Goal: Communication & Community: Answer question/provide support

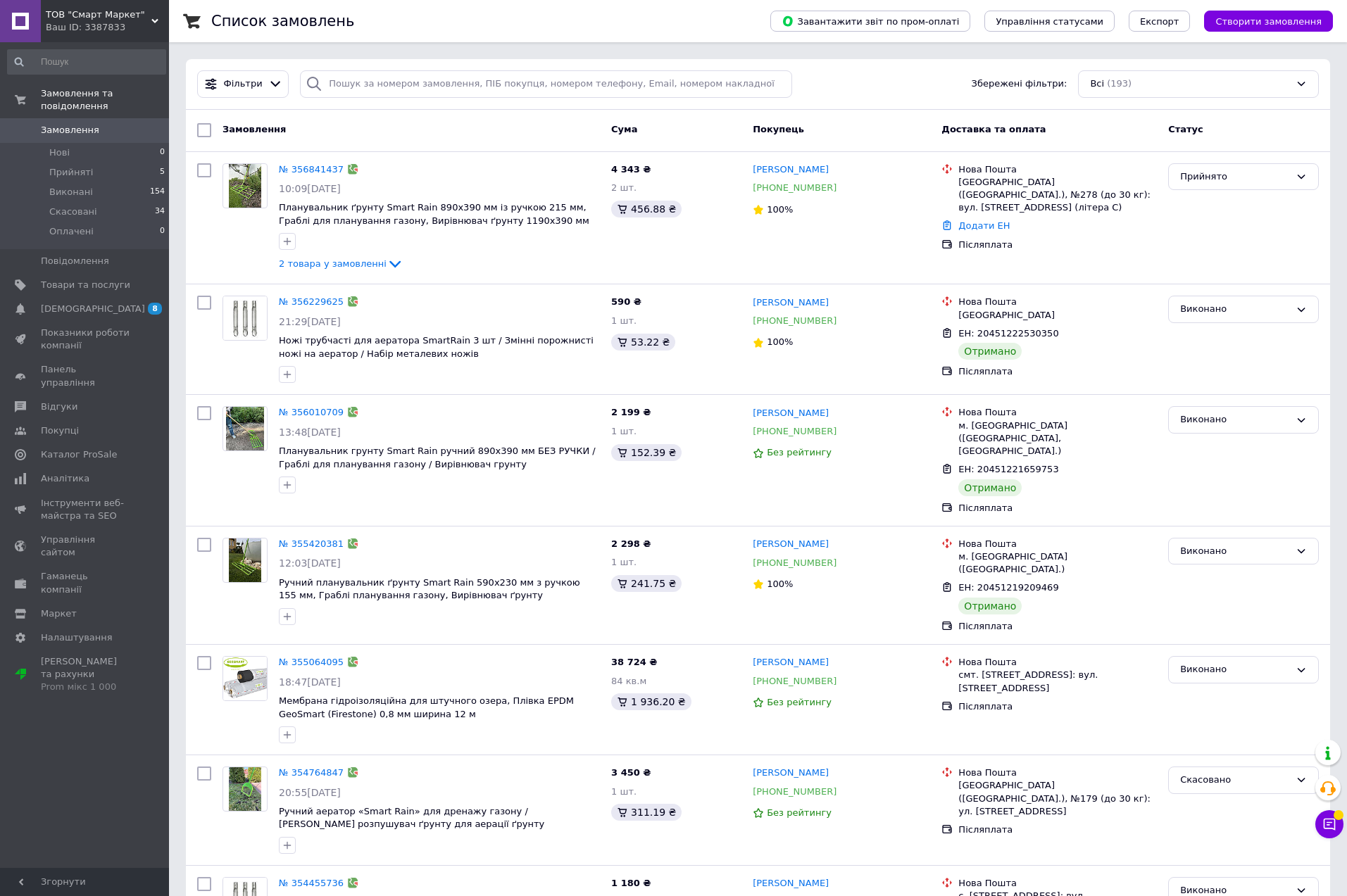
click at [61, 19] on span "ТОВ "Смарт Маркет"" at bounding box center [99, 14] width 105 height 13
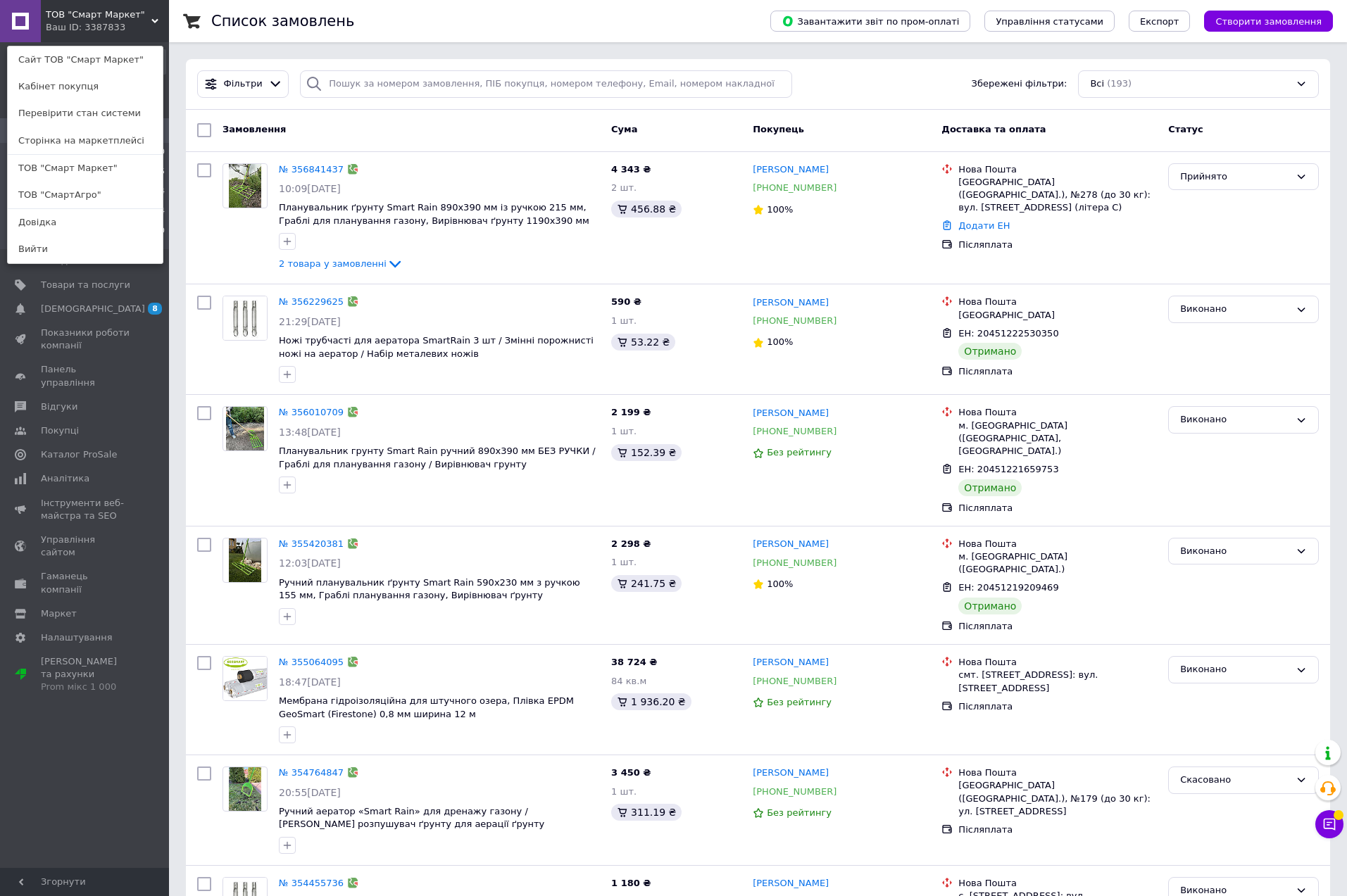
click at [480, 132] on div "Замовлення" at bounding box center [411, 130] width 388 height 25
click at [492, 20] on div "Список замовлень" at bounding box center [476, 21] width 531 height 42
click at [411, 13] on div "Список замовлень" at bounding box center [476, 21] width 531 height 42
click at [90, 310] on span "[DEMOGRAPHIC_DATA]" at bounding box center [93, 309] width 104 height 13
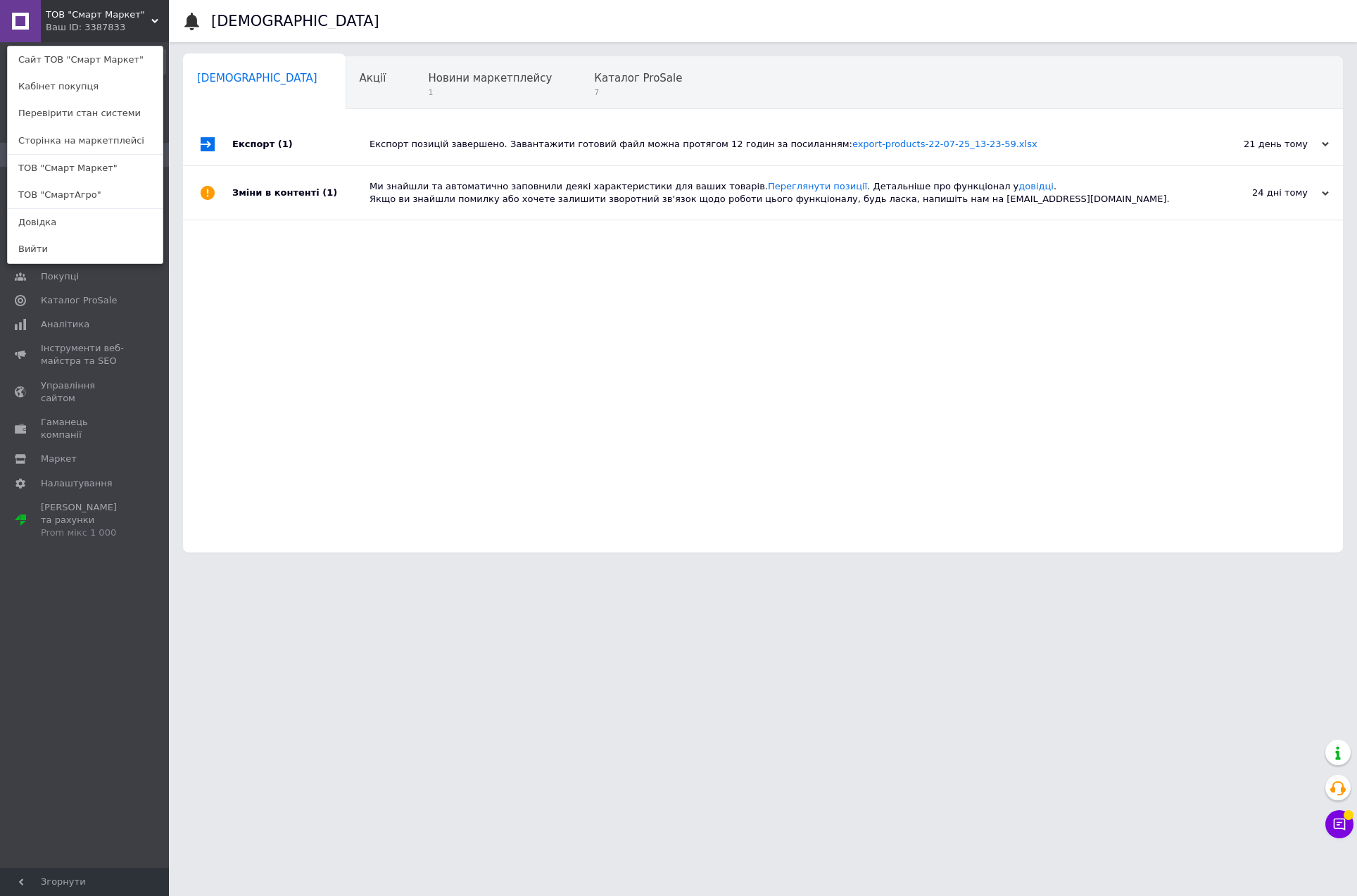
click at [105, 27] on div "Ваш ID: 3387833" at bounding box center [76, 27] width 59 height 13
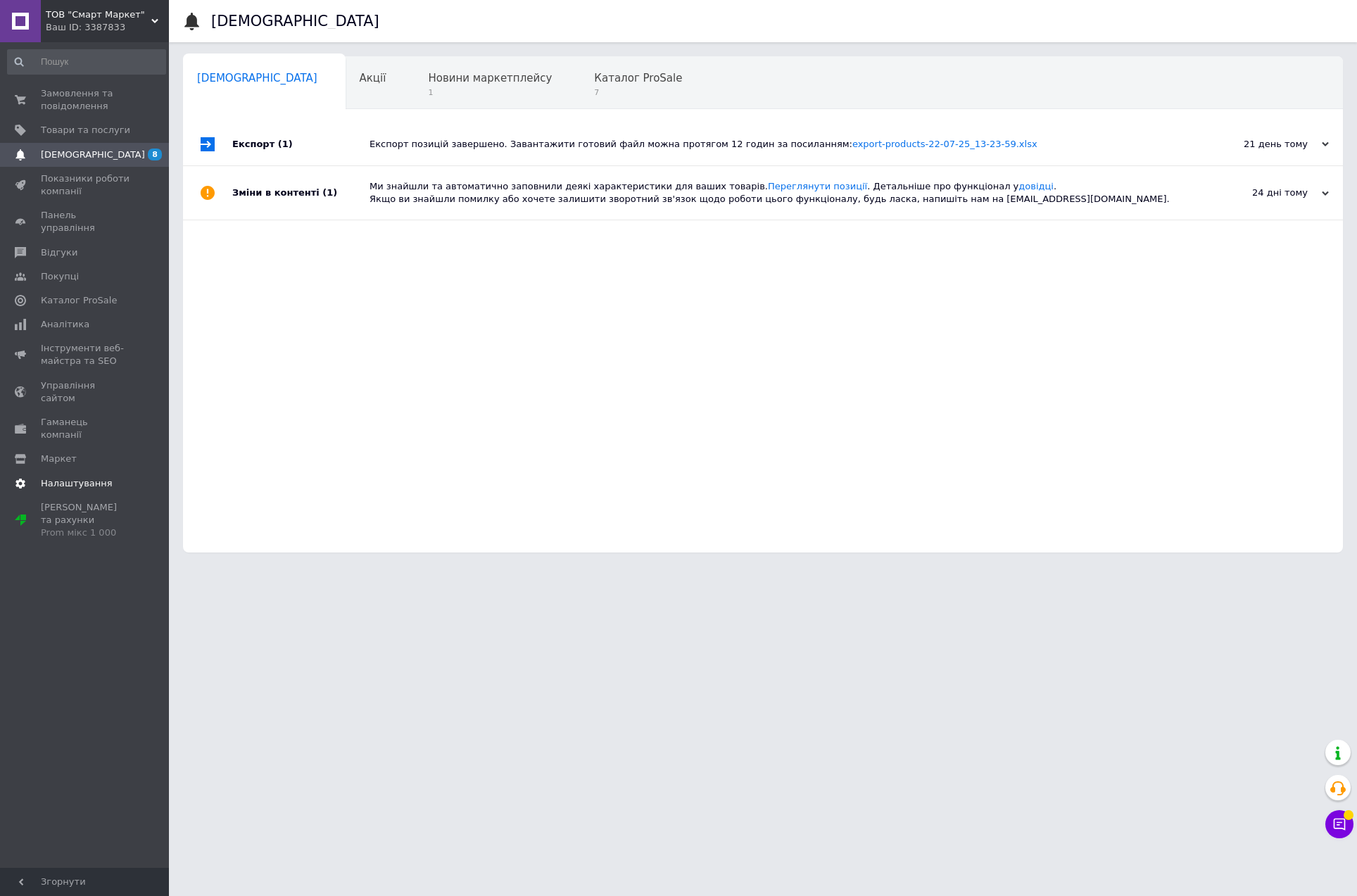
click at [65, 477] on span "Налаштування" at bounding box center [76, 483] width 72 height 13
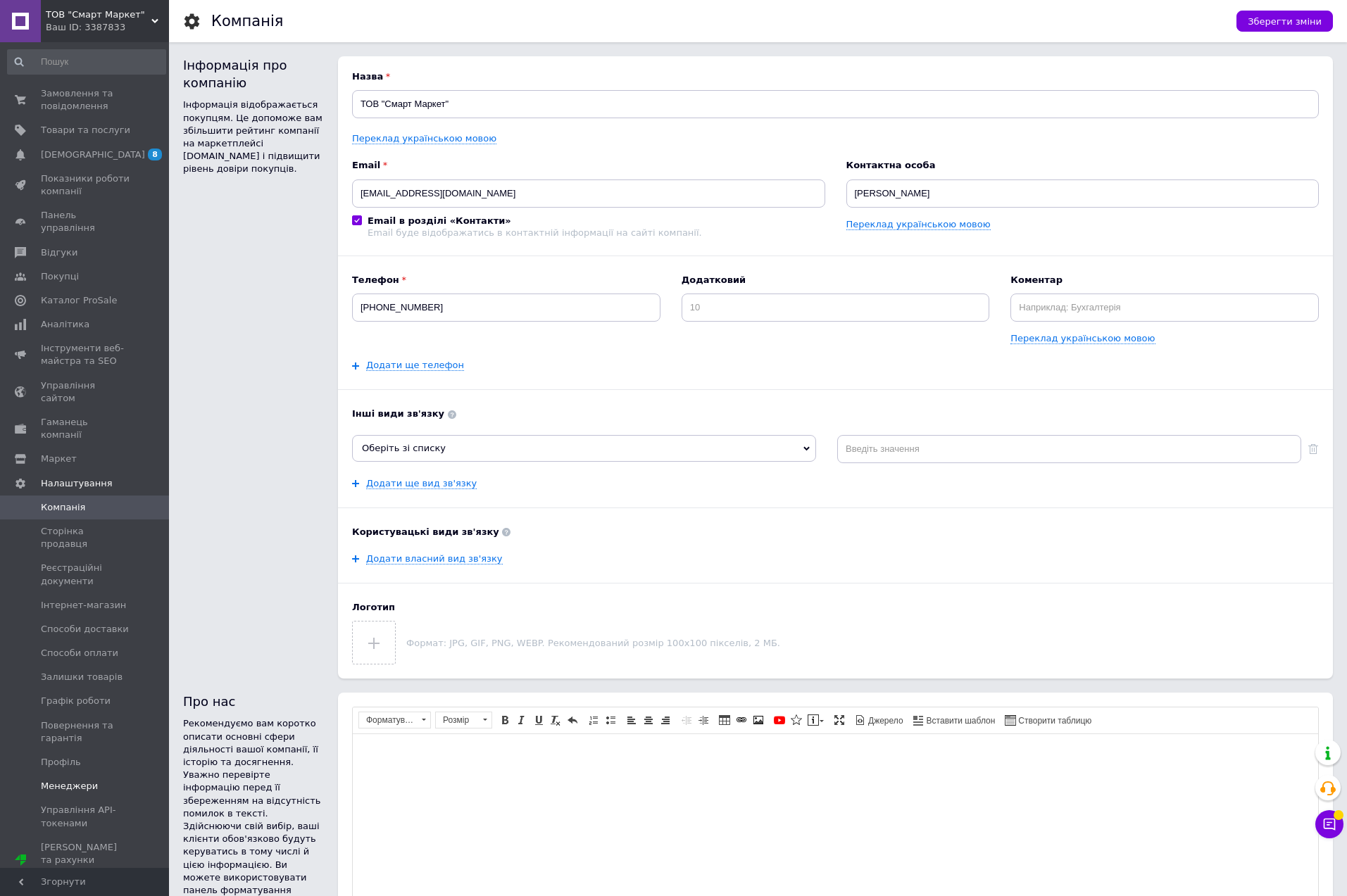
click at [85, 780] on span "Менеджери" at bounding box center [69, 786] width 57 height 13
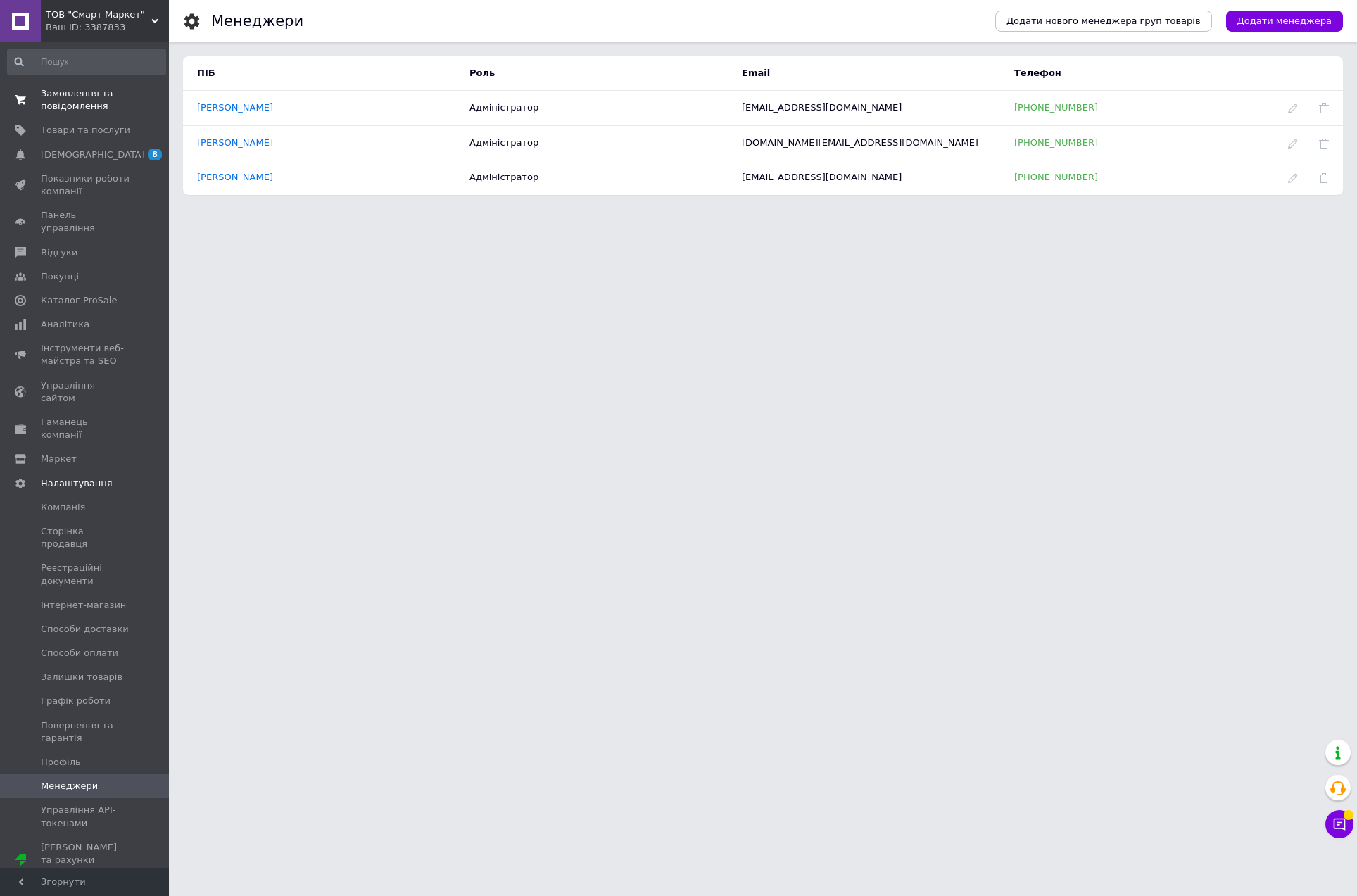
click at [94, 96] on span "Замовлення та повідомлення" at bounding box center [85, 100] width 89 height 25
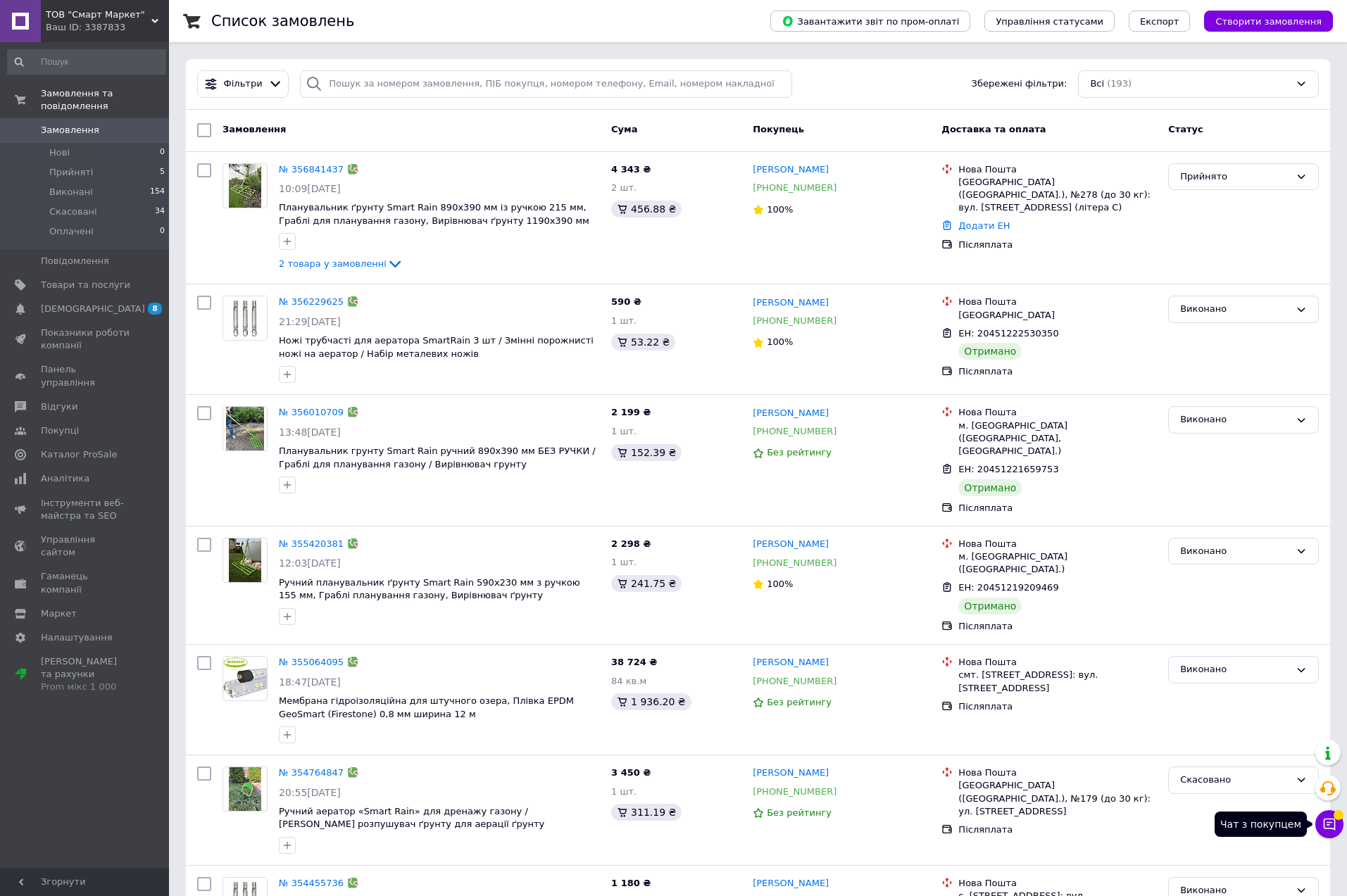
click at [1329, 827] on icon at bounding box center [1329, 824] width 14 height 14
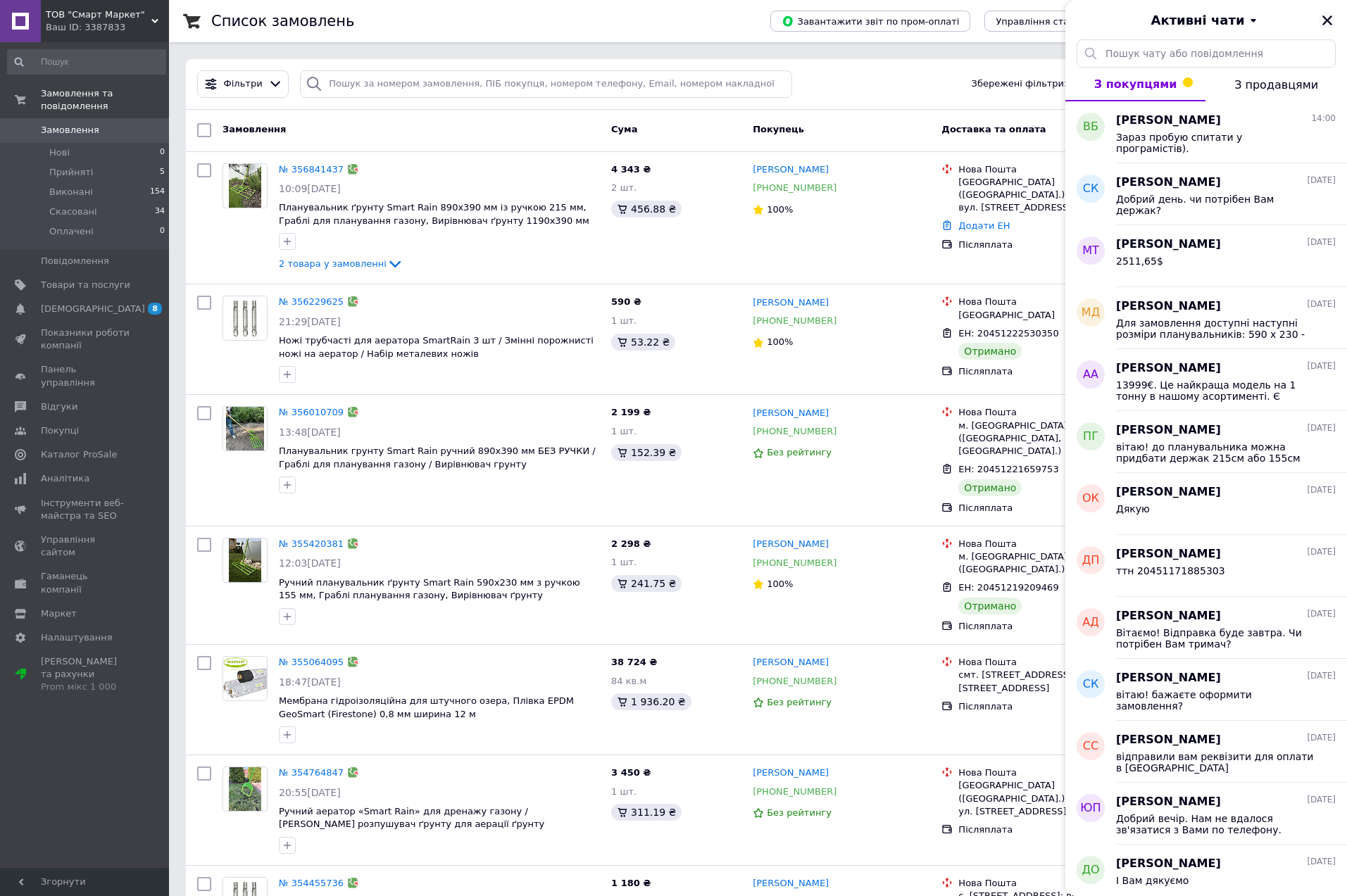
click at [1333, 19] on icon "Закрити" at bounding box center [1327, 20] width 13 height 13
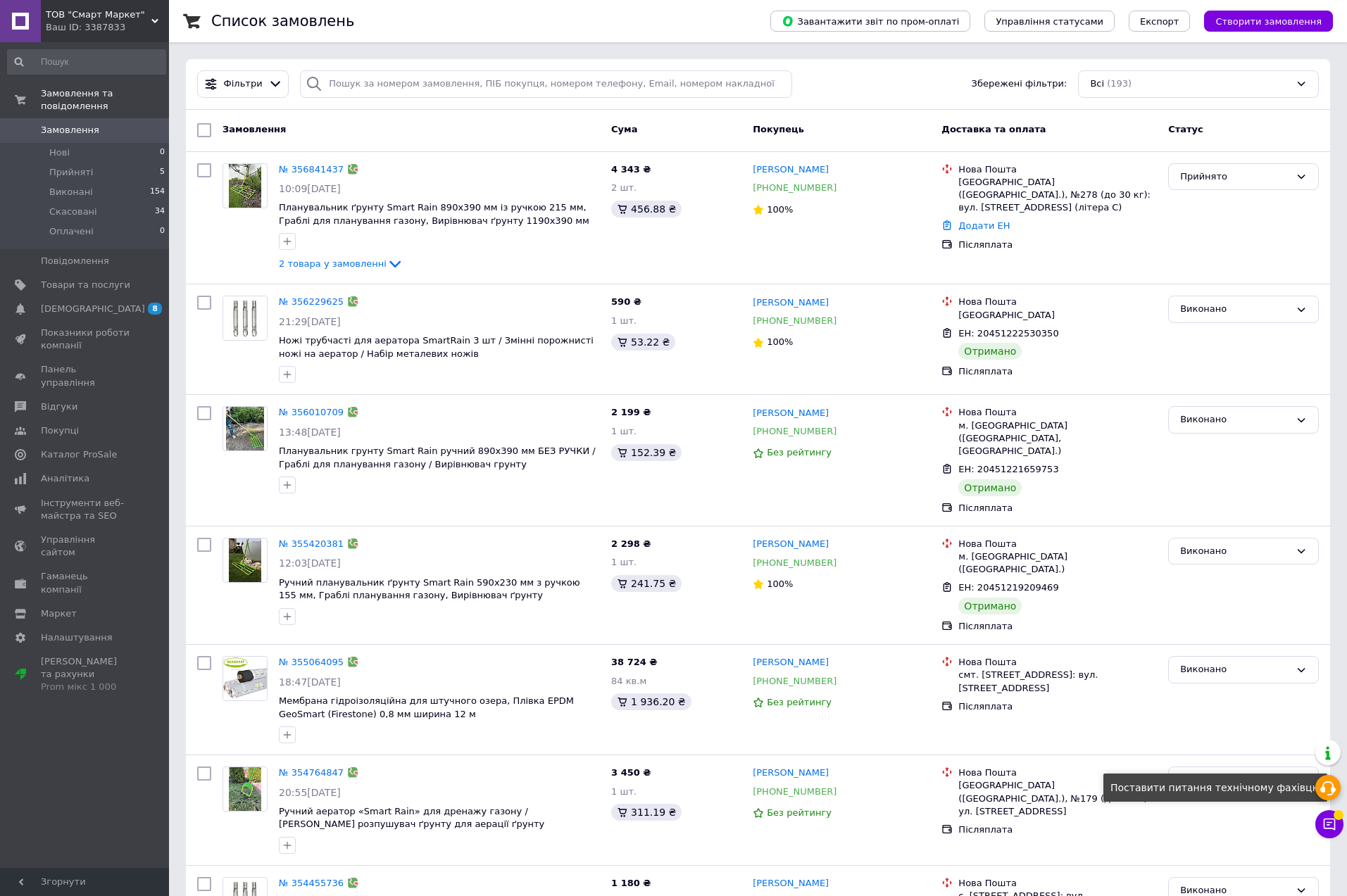
click at [1325, 786] on icon at bounding box center [1328, 788] width 17 height 17
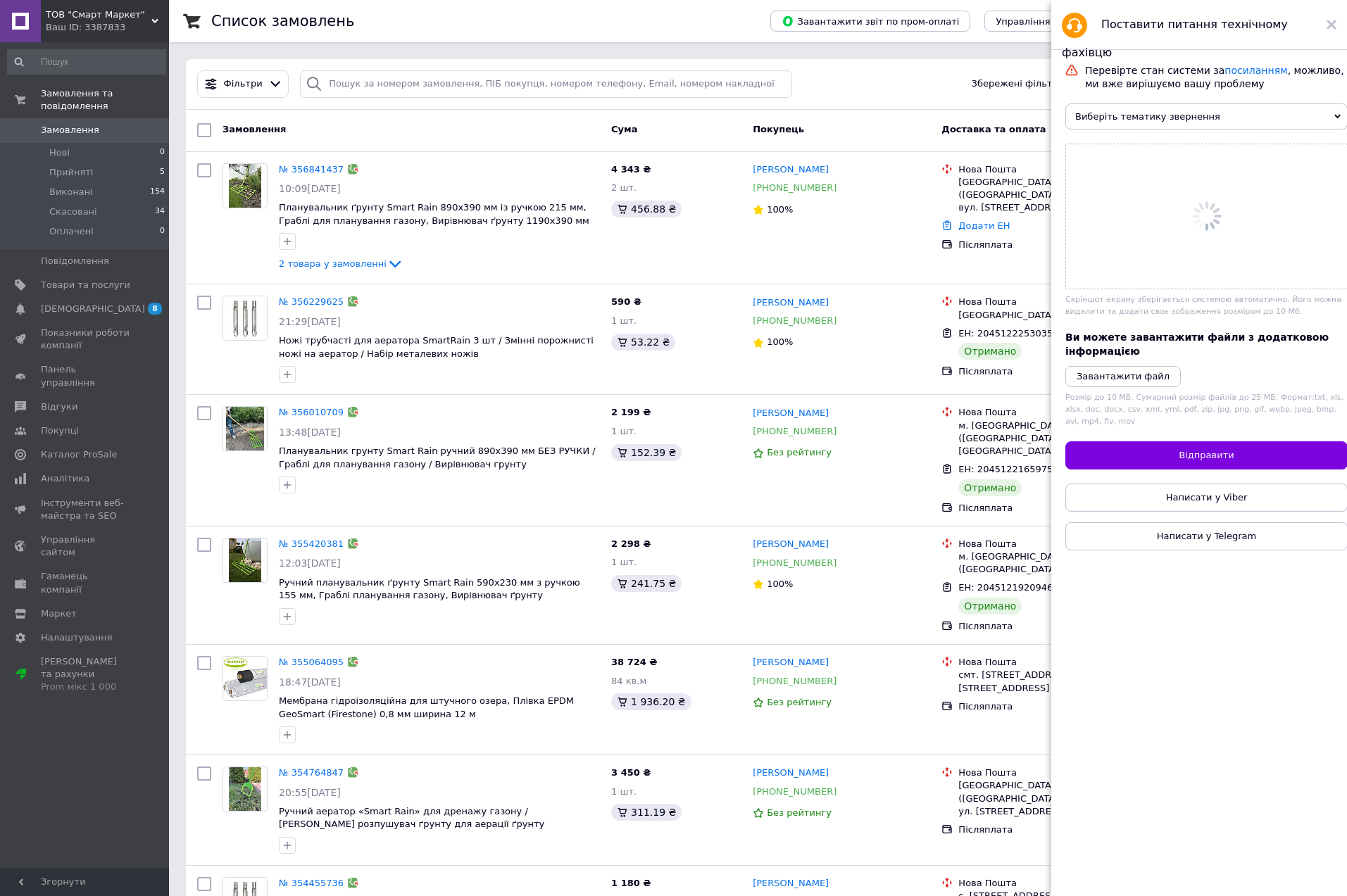
click at [1331, 789] on div "Перевірте стан системи за посиланням , можливо, ми вже вирішуємо вашу проблему …" at bounding box center [1207, 475] width 310 height 851
click at [1273, 207] on div at bounding box center [1207, 216] width 282 height 145
click at [1218, 116] on span "Виберіть тематику звернення" at bounding box center [1207, 116] width 282 height 26
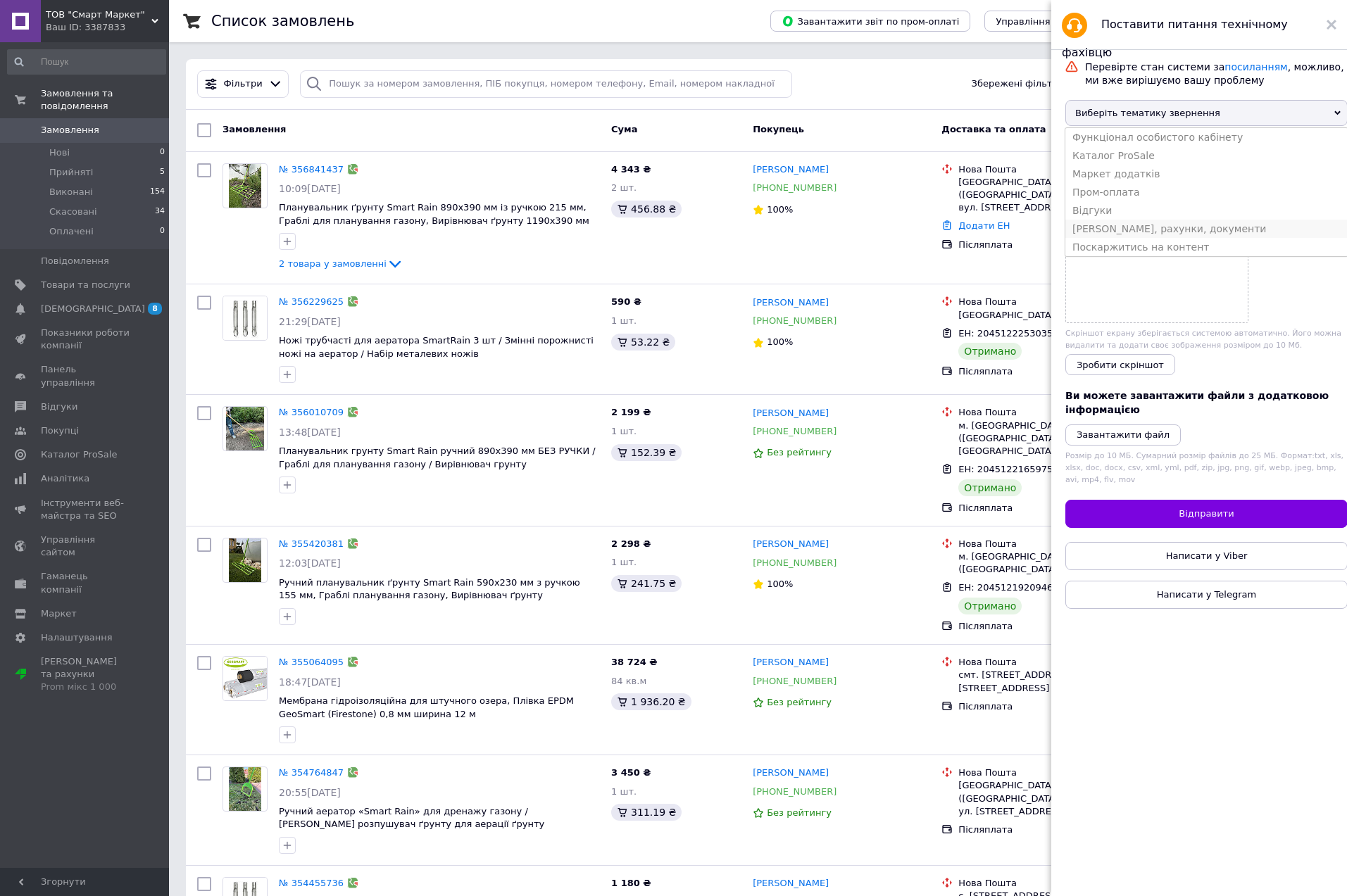
scroll to position [9, 0]
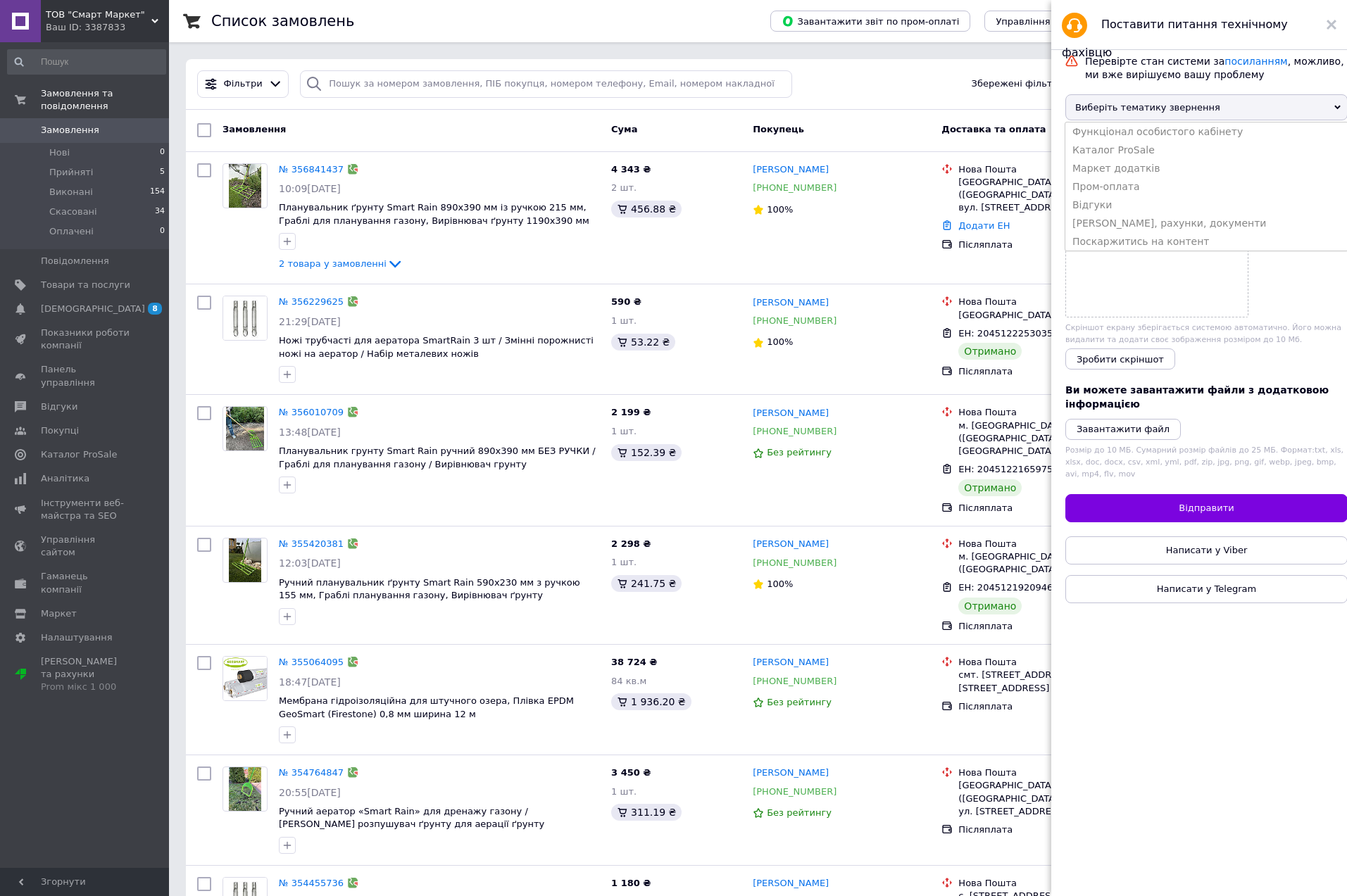
click at [864, 94] on div "Фільтри Збережені фільтри: Всі (193)" at bounding box center [758, 84] width 1133 height 27
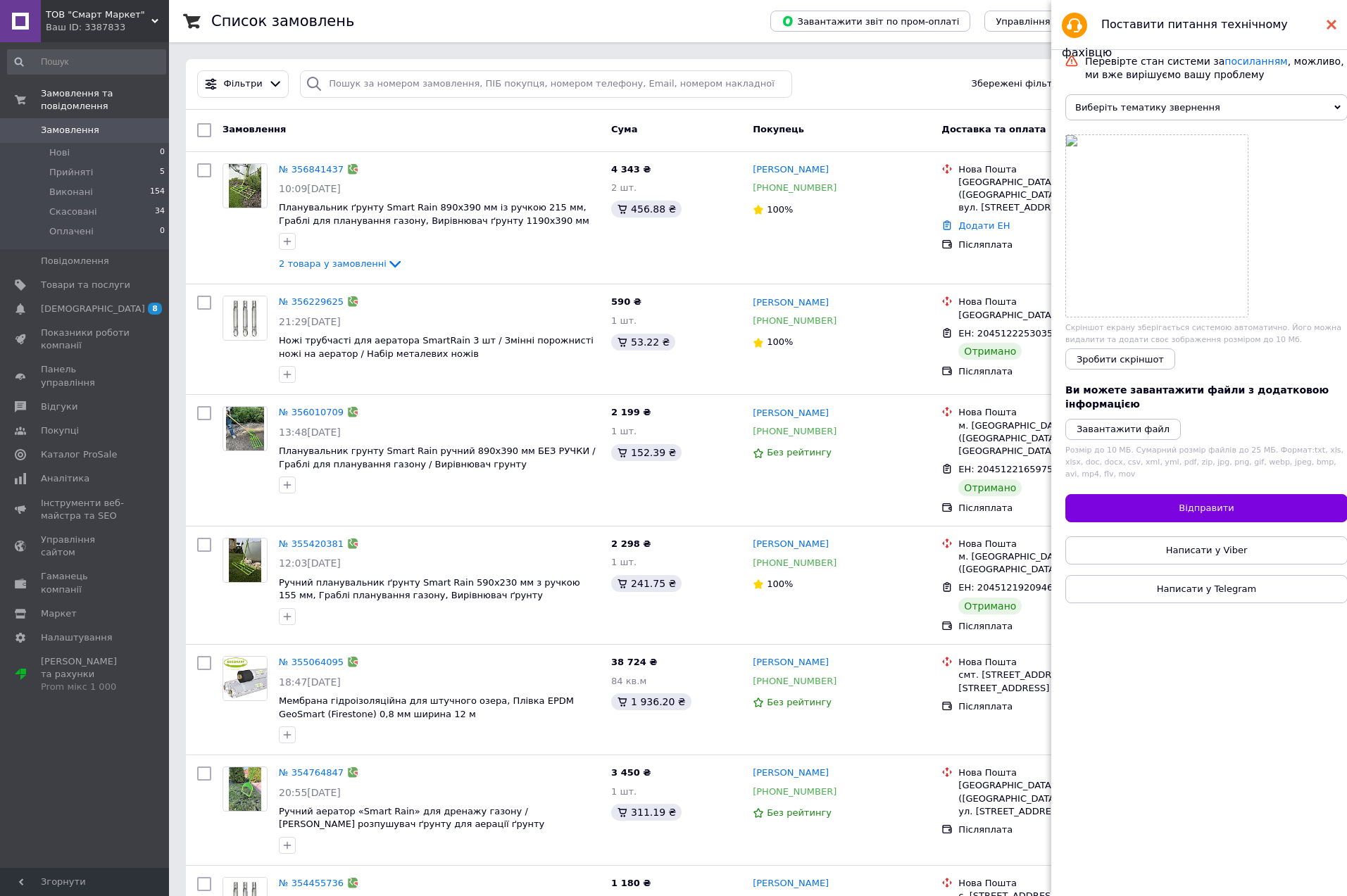
click at [1334, 24] on icon at bounding box center [1331, 24] width 10 height 10
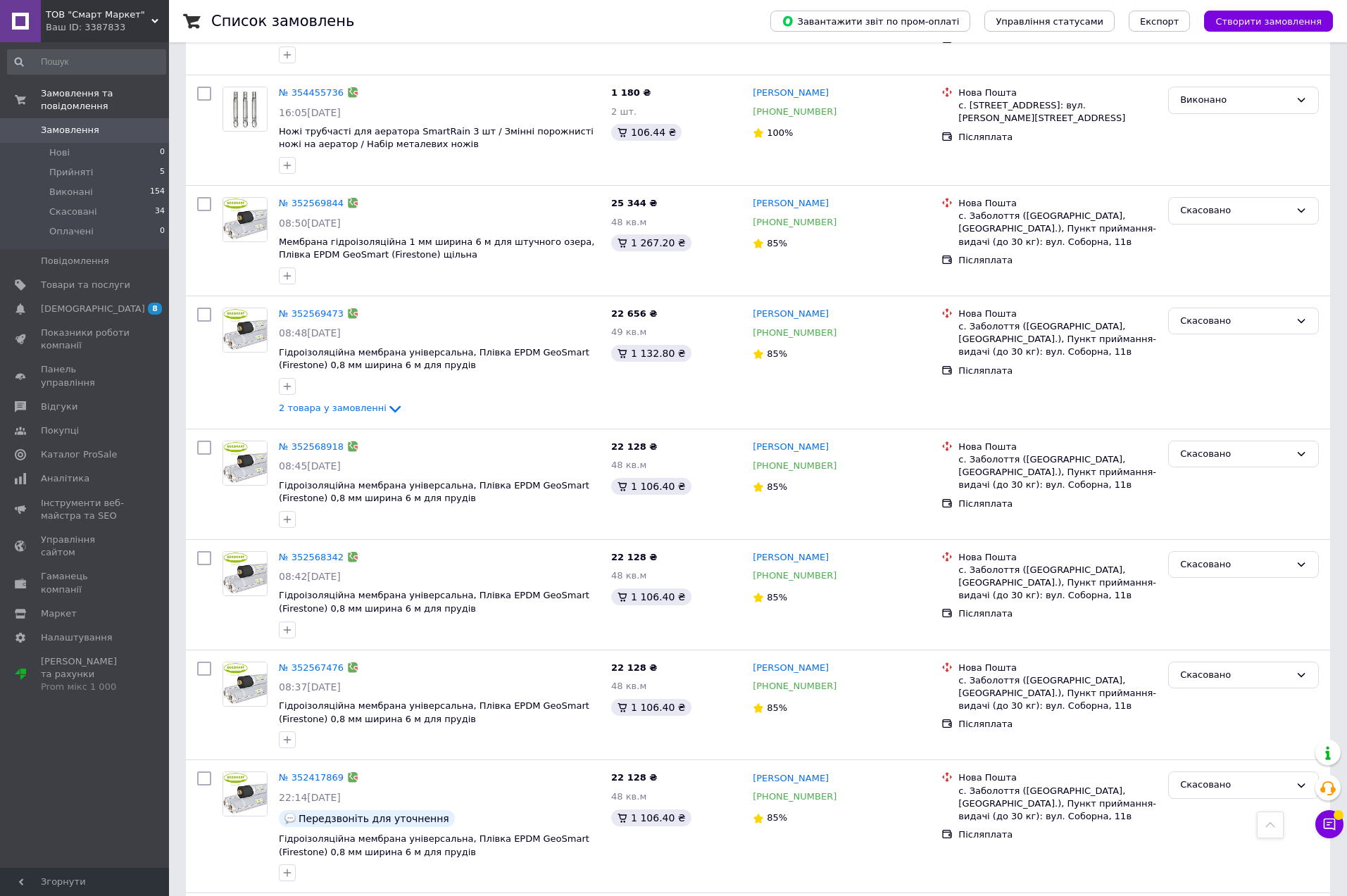
scroll to position [661, 0]
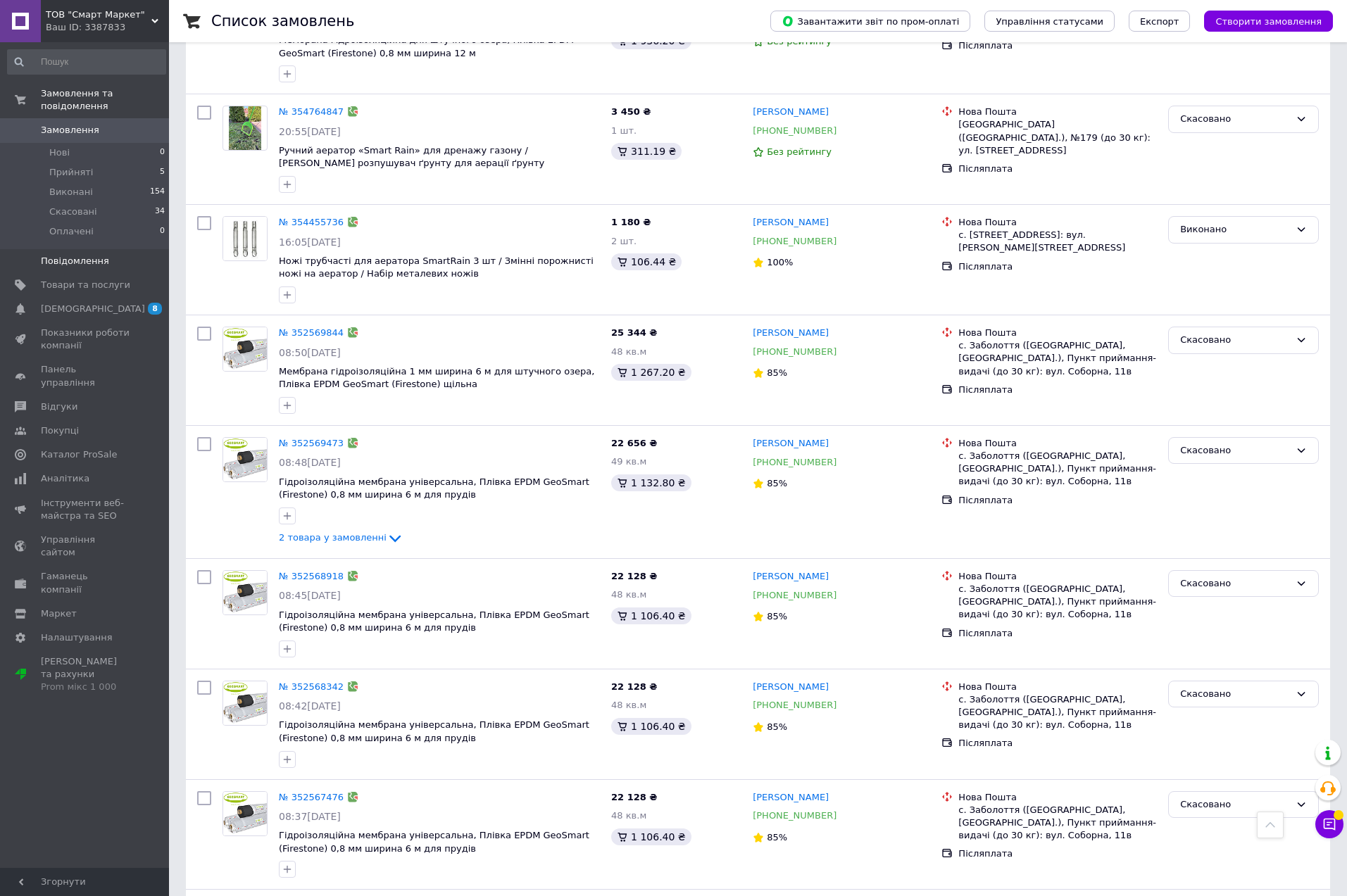
click at [95, 266] on span "Повідомлення" at bounding box center [75, 261] width 68 height 13
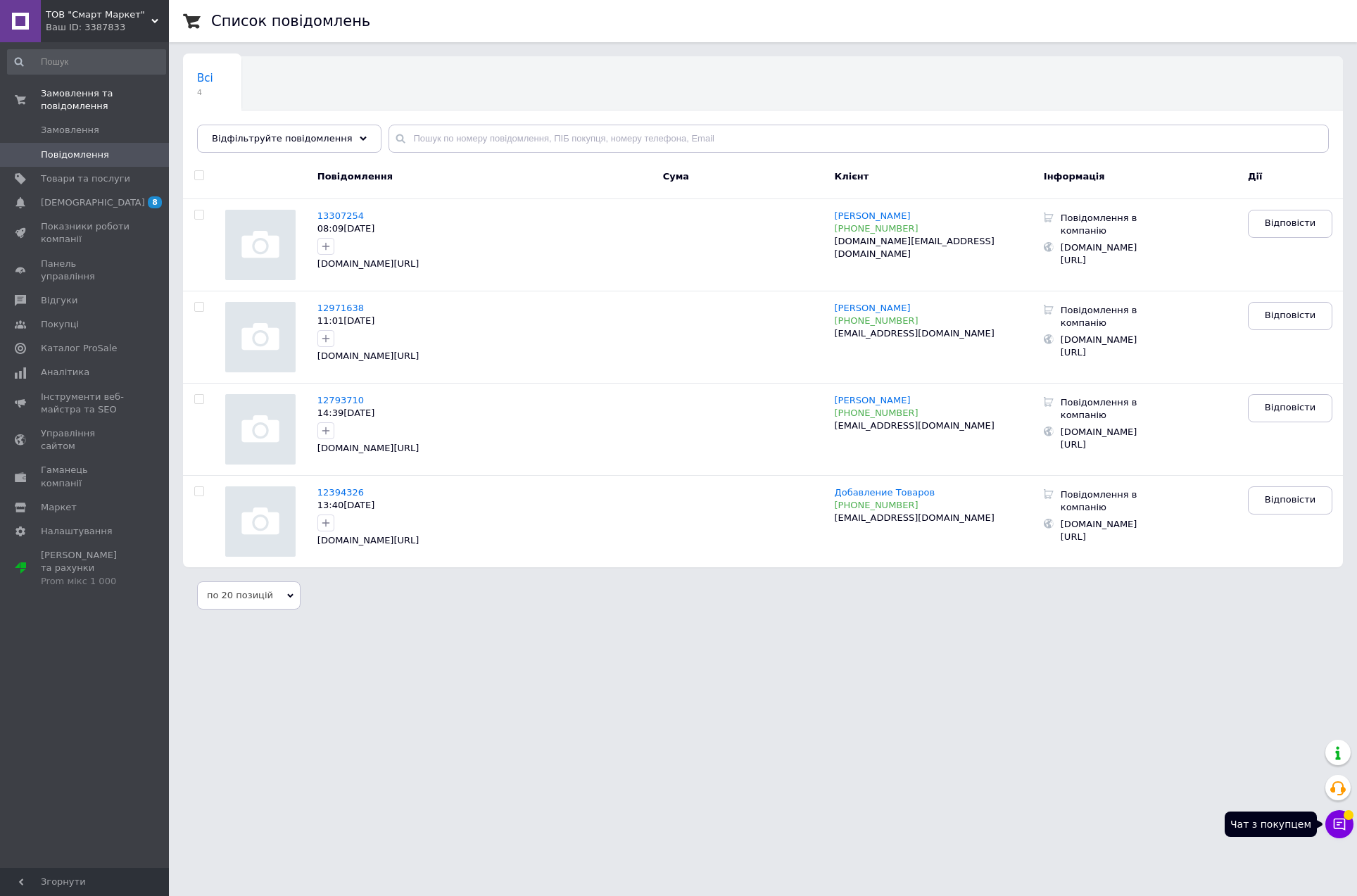
click at [1341, 825] on icon at bounding box center [1339, 824] width 14 height 14
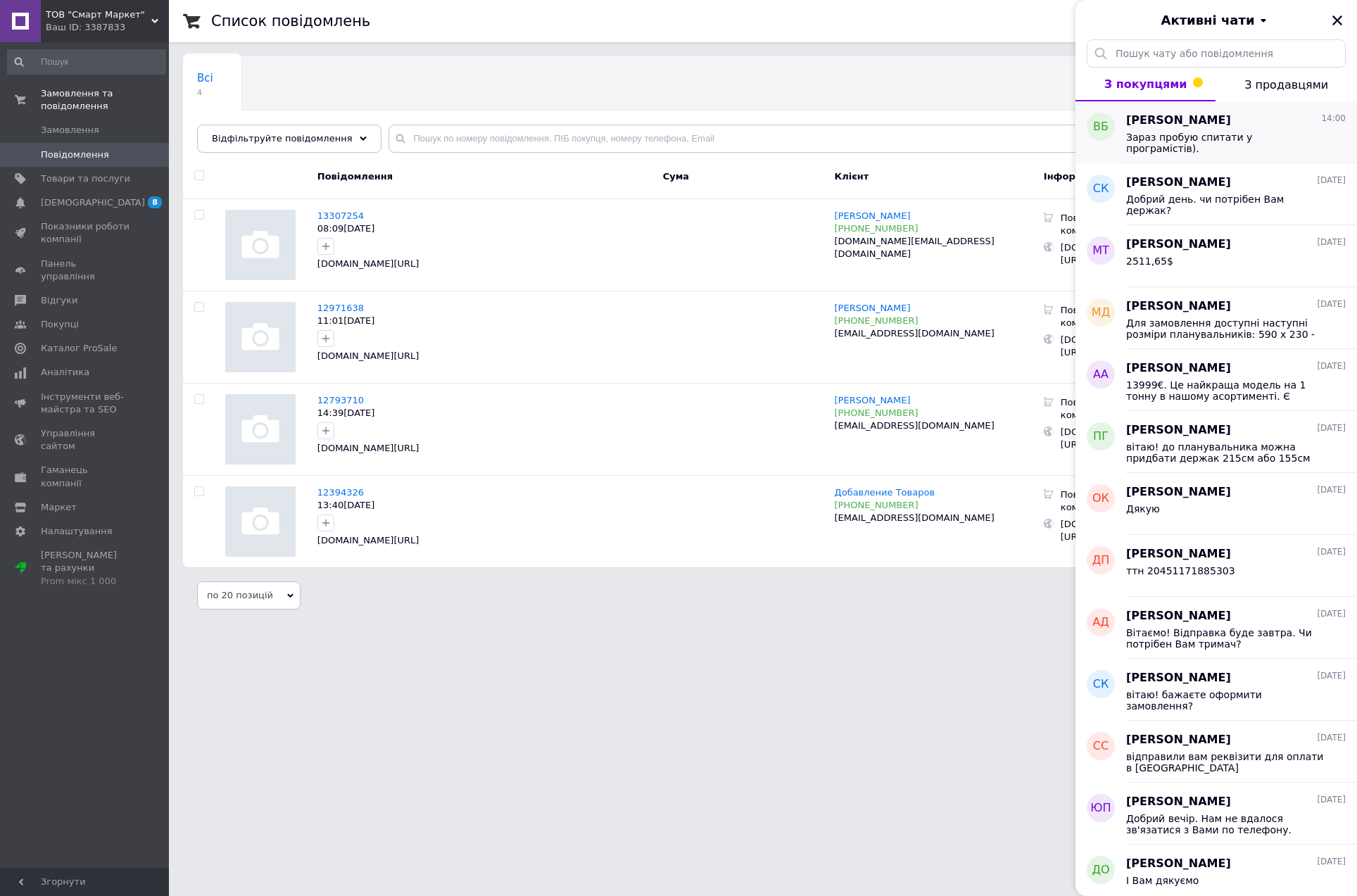
click at [1235, 120] on div "[PERSON_NAME] 14:00" at bounding box center [1236, 121] width 220 height 16
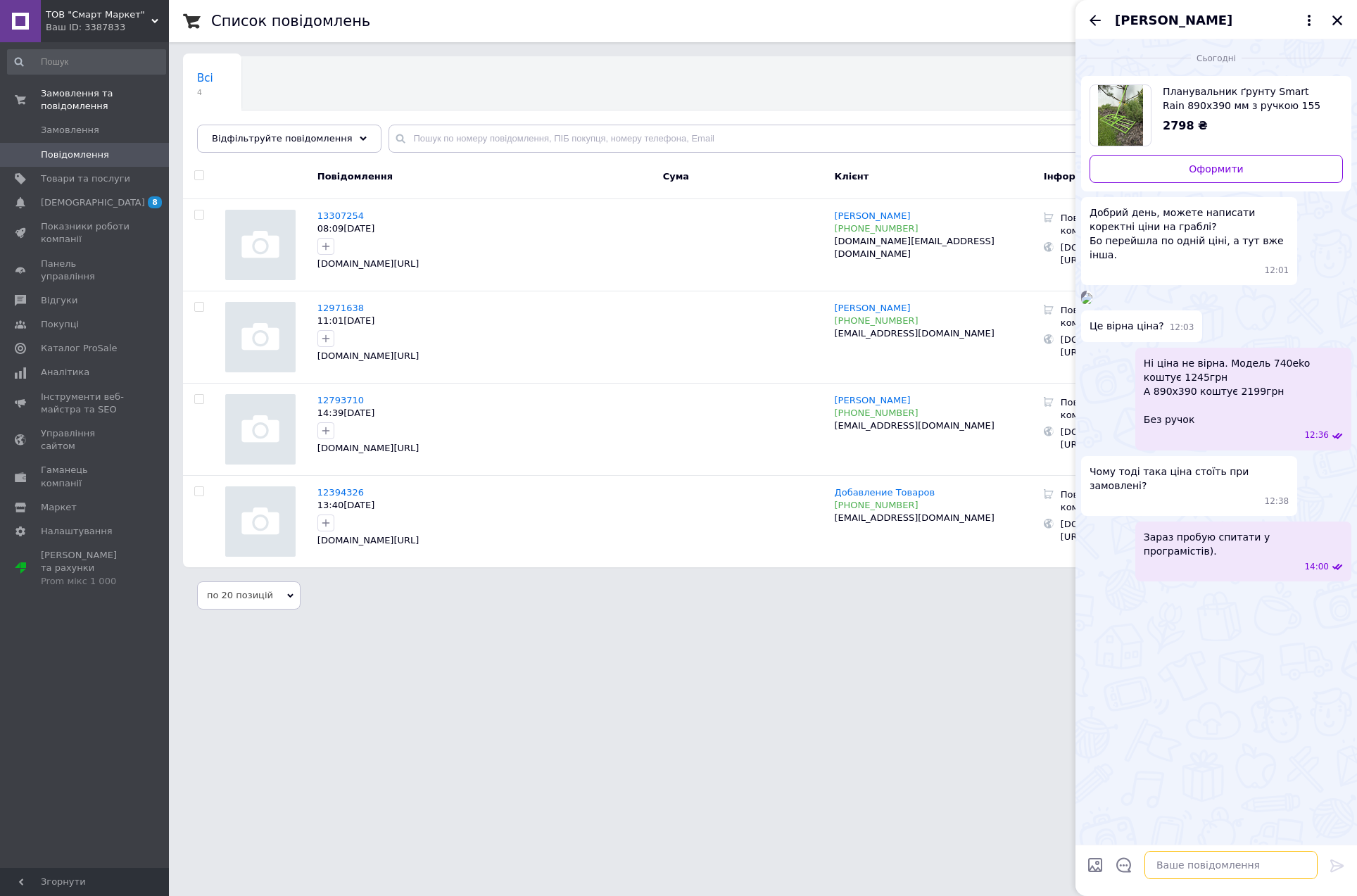
click at [1263, 860] on textarea at bounding box center [1231, 865] width 173 height 28
type textarea "завтра все буде виправлено!"
type textarea "1245грн це вартість 740Еко без ручки"
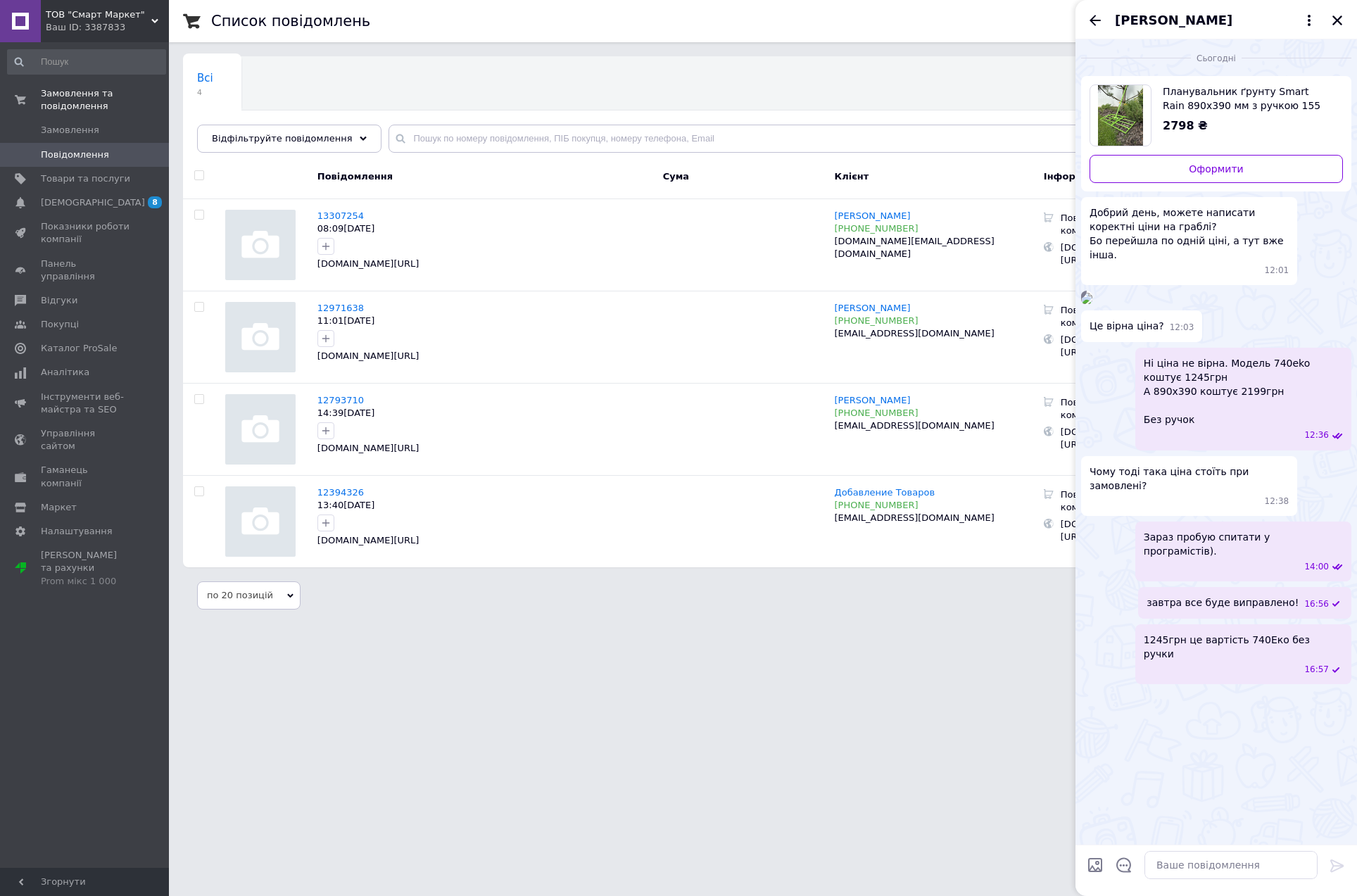
click at [1245, 831] on div "Сьогодні Планувальник ґрунту Smart Rain 890х390 мм з ручкою 155 мм, Граблі для …" at bounding box center [1216, 442] width 281 height 805
click at [1338, 21] on icon "Закрити" at bounding box center [1337, 20] width 10 height 10
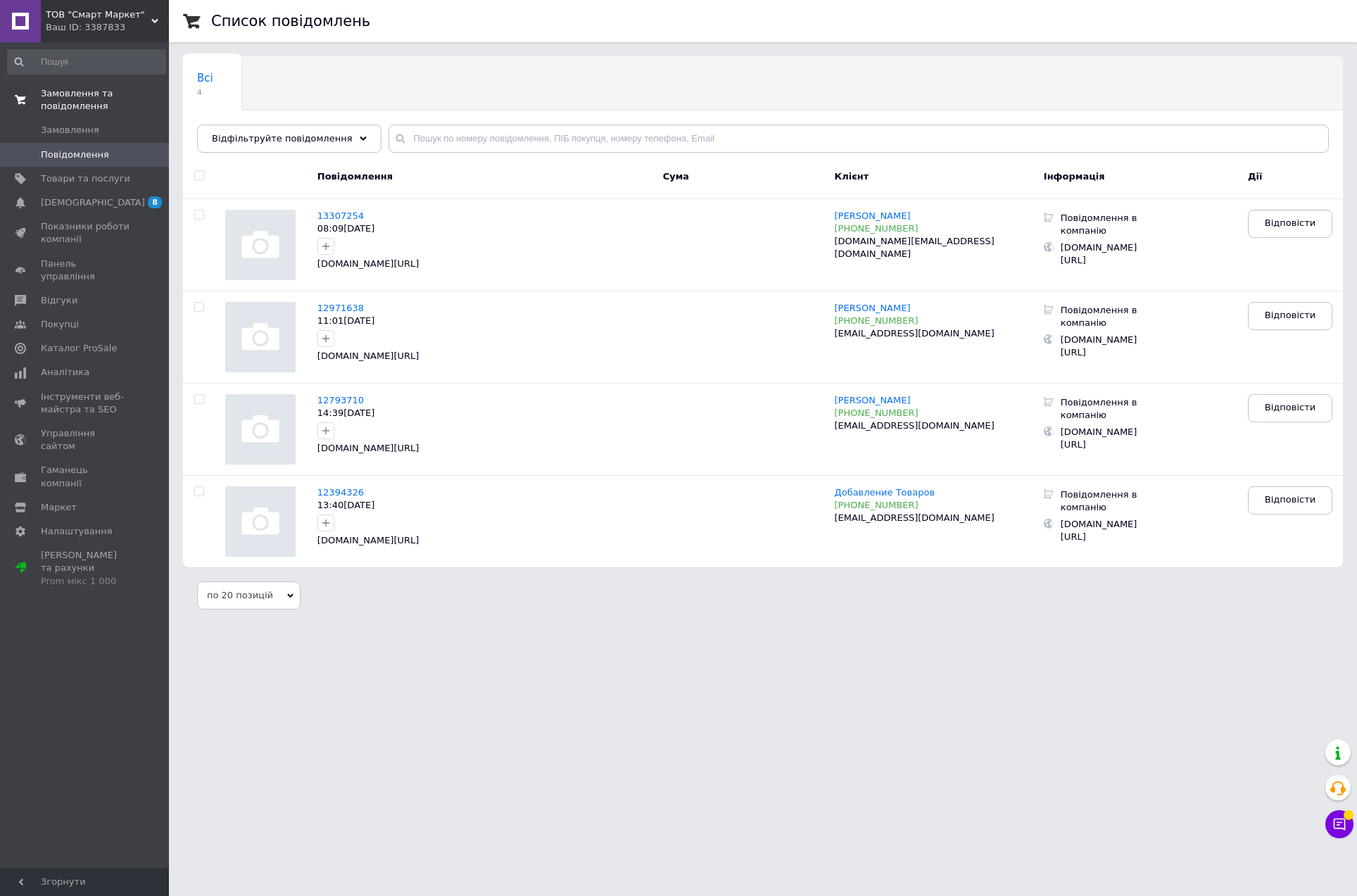
click at [71, 97] on span "Замовлення та повідомлення" at bounding box center [105, 100] width 128 height 25
click at [71, 99] on span "Замовлення та повідомлення" at bounding box center [85, 100] width 89 height 25
click at [68, 128] on span "Замовлення" at bounding box center [70, 130] width 59 height 13
